Goal: Task Accomplishment & Management: Use online tool/utility

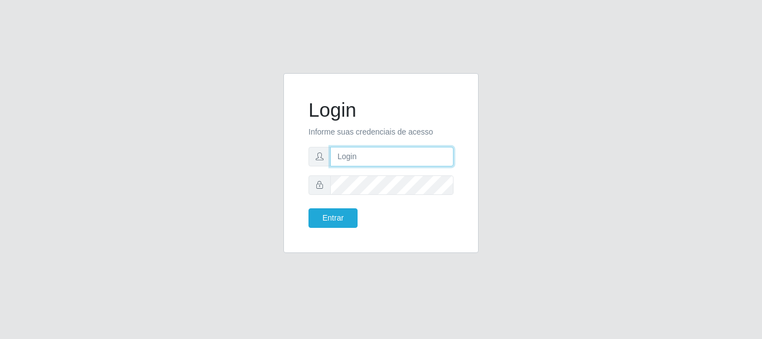
click at [343, 160] on input "text" at bounding box center [391, 157] width 123 height 20
type input "[EMAIL_ADDRESS][DOMAIN_NAME]"
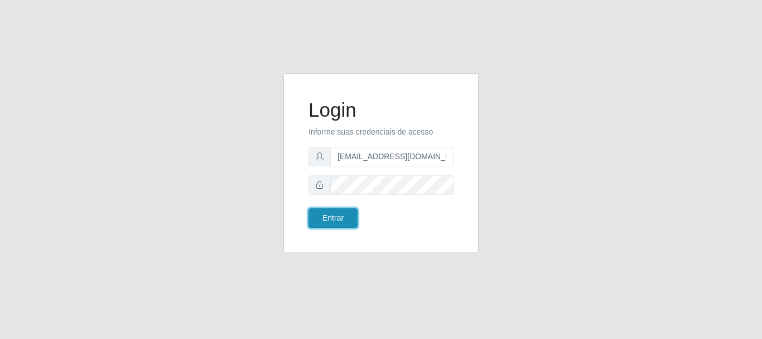
click at [325, 215] on button "Entrar" at bounding box center [333, 218] width 49 height 20
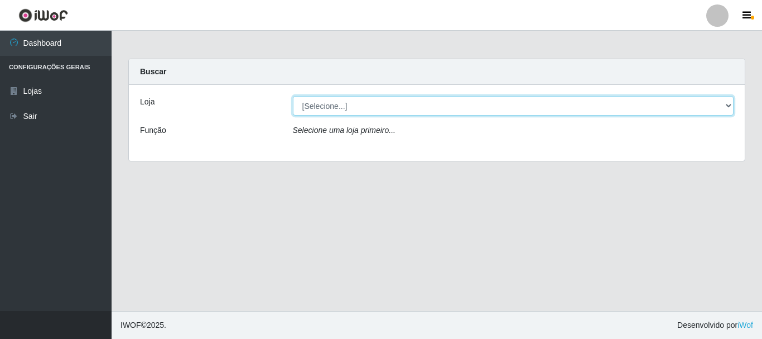
drag, startPoint x: 726, startPoint y: 105, endPoint x: 719, endPoint y: 109, distance: 7.3
click at [726, 105] on select "[Selecione...] SuperFácil Atacado - Rodoviária" at bounding box center [513, 106] width 441 height 20
select select "400"
click at [293, 96] on select "[Selecione...] SuperFácil Atacado - Rodoviária" at bounding box center [513, 106] width 441 height 20
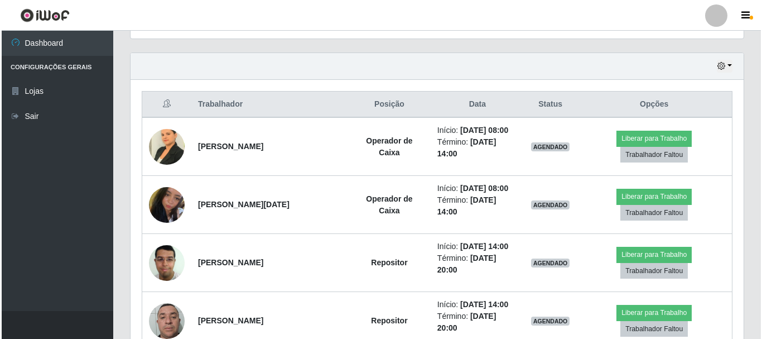
scroll to position [371, 0]
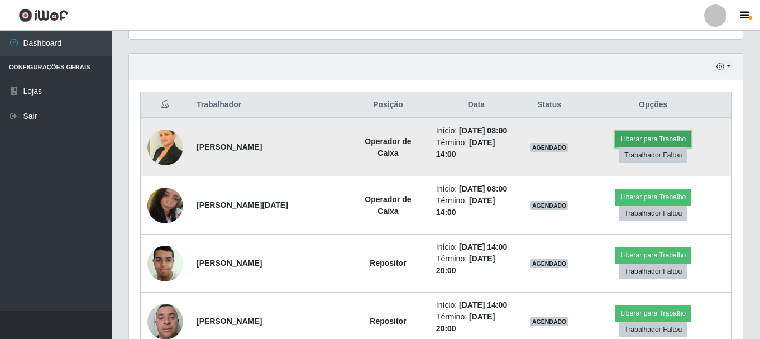
click at [627, 140] on button "Liberar para Trabalho" at bounding box center [652, 139] width 75 height 16
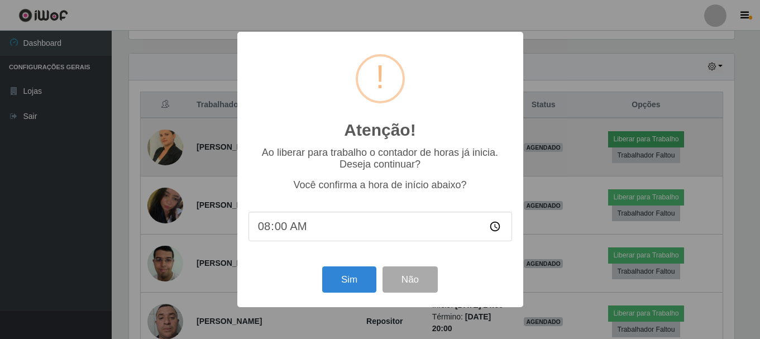
scroll to position [232, 608]
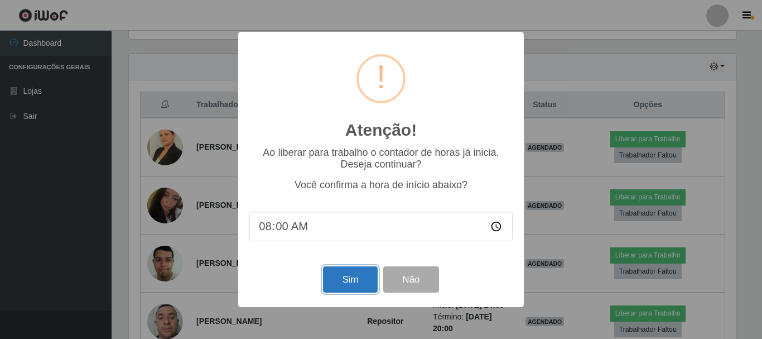
click at [331, 284] on button "Sim" at bounding box center [350, 279] width 54 height 26
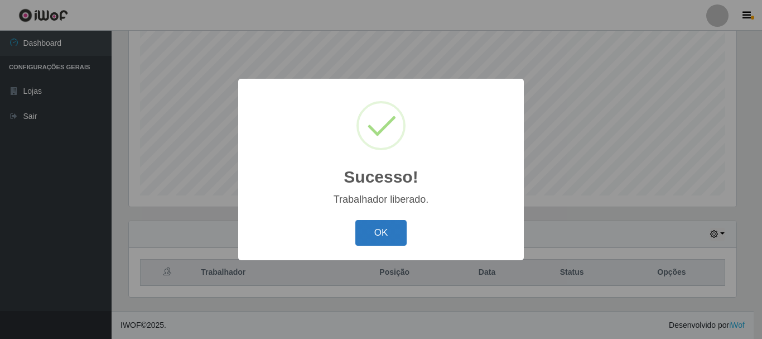
drag, startPoint x: 373, startPoint y: 219, endPoint x: 373, endPoint y: 232, distance: 12.8
click at [374, 225] on div "OK Cancel" at bounding box center [380, 233] width 263 height 32
click at [372, 234] on button "OK" at bounding box center [382, 233] width 52 height 26
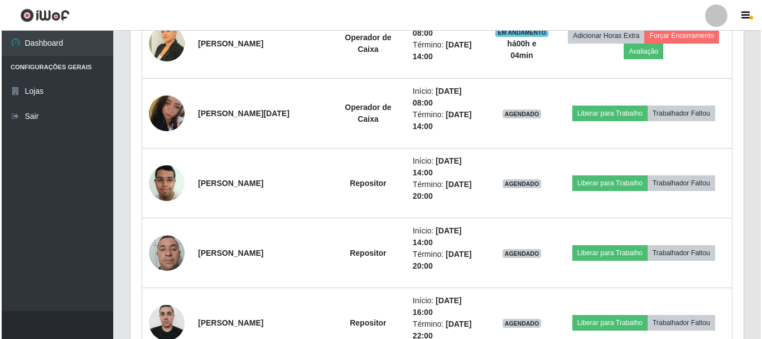
scroll to position [483, 0]
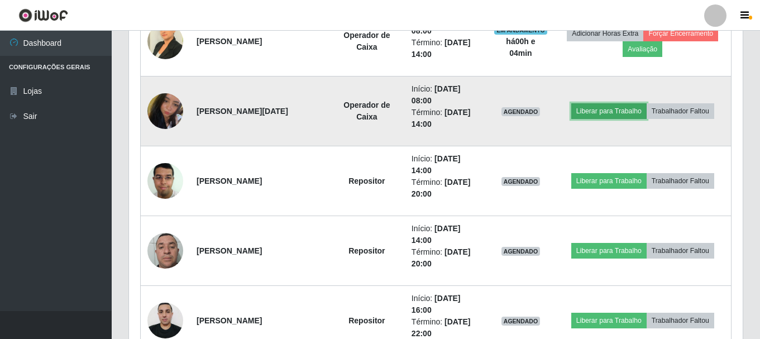
click at [603, 109] on button "Liberar para Trabalho" at bounding box center [608, 111] width 75 height 16
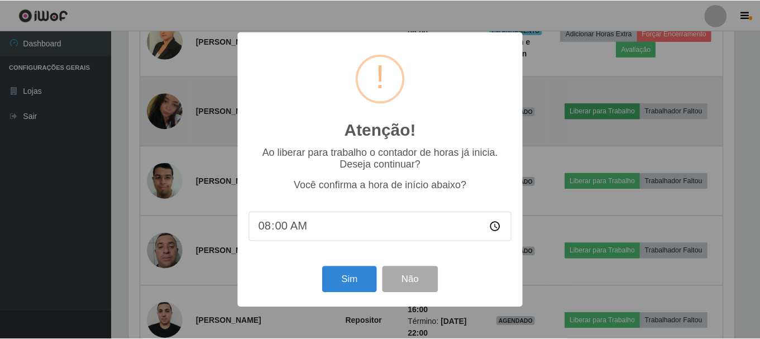
scroll to position [232, 608]
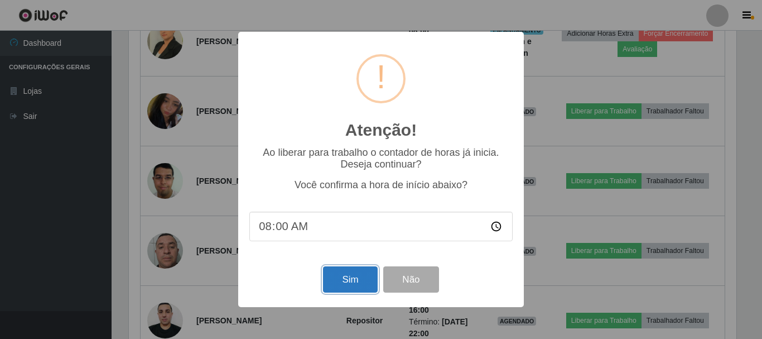
click at [344, 281] on button "Sim" at bounding box center [350, 279] width 54 height 26
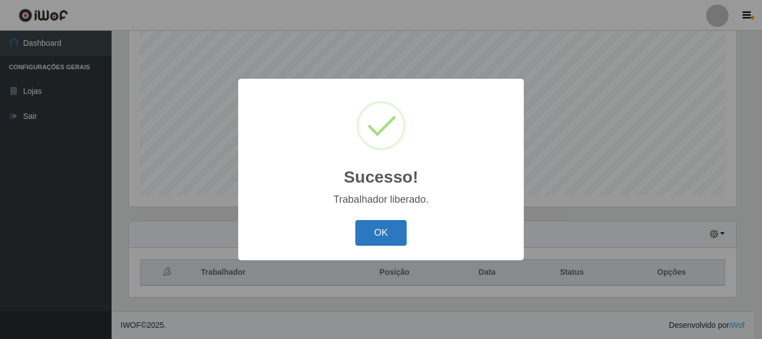
click at [376, 230] on button "OK" at bounding box center [382, 233] width 52 height 26
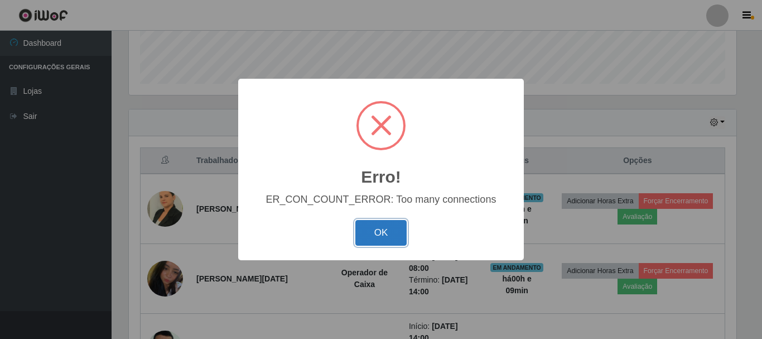
click at [382, 238] on button "OK" at bounding box center [382, 233] width 52 height 26
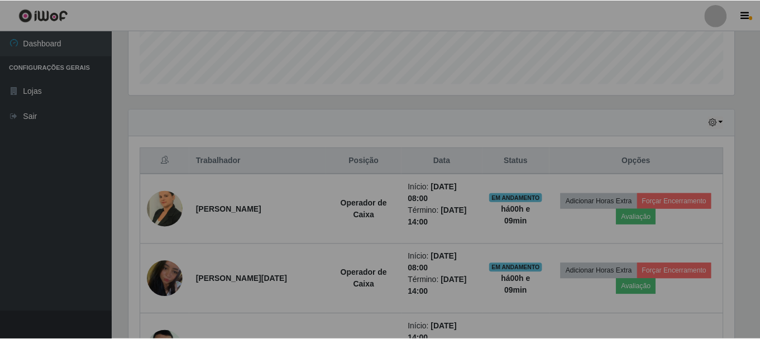
scroll to position [232, 613]
